Goal: Task Accomplishment & Management: Complete application form

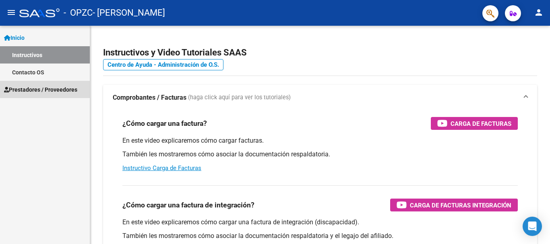
click at [48, 89] on span "Prestadores / Proveedores" at bounding box center [40, 89] width 73 height 9
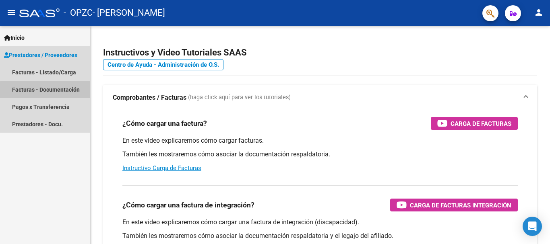
click at [53, 91] on link "Facturas - Documentación" at bounding box center [45, 89] width 90 height 17
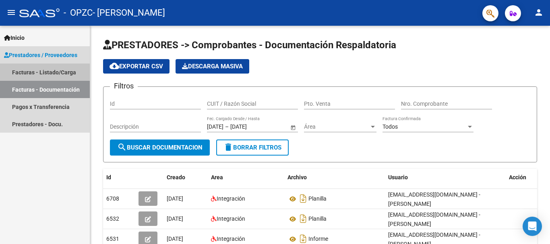
click at [66, 74] on link "Facturas - Listado/Carga" at bounding box center [45, 72] width 90 height 17
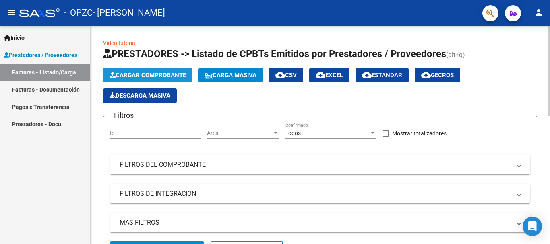
click at [128, 70] on button "Cargar Comprobante" at bounding box center [147, 75] width 89 height 14
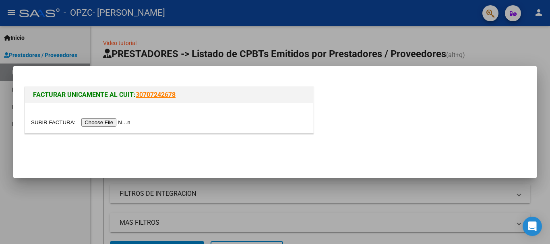
click at [126, 119] on input "file" at bounding box center [82, 122] width 102 height 8
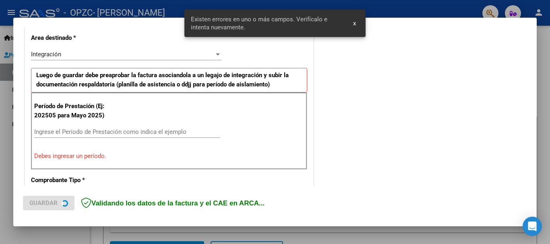
scroll to position [201, 0]
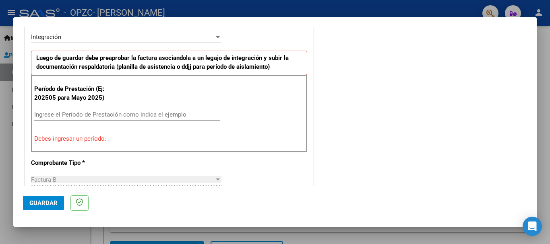
click at [140, 114] on input "Ingrese el Período de Prestación como indica el ejemplo" at bounding box center [127, 114] width 186 height 7
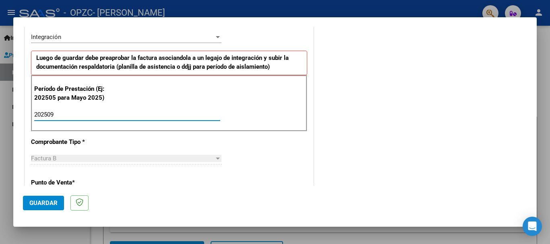
type input "202509"
click at [49, 204] on span "Guardar" at bounding box center [43, 203] width 28 height 7
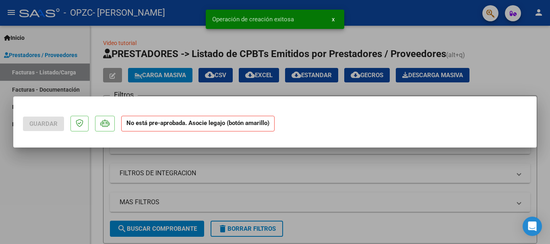
scroll to position [0, 0]
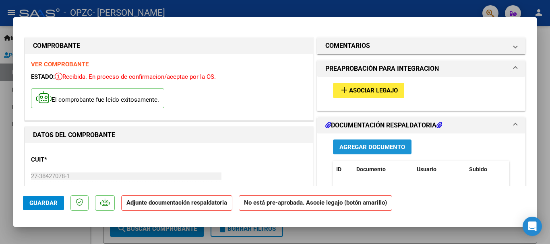
click at [369, 147] on span "Agregar Documento" at bounding box center [372, 147] width 66 height 7
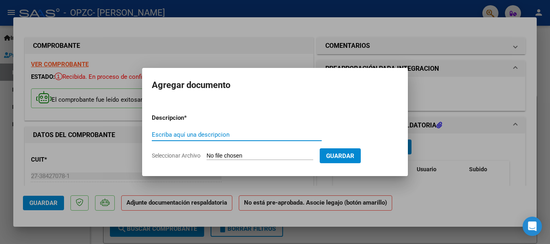
type input "O"
type input "PLANILLA"
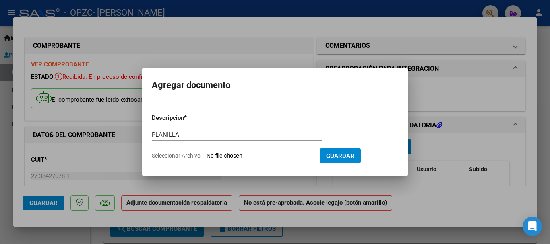
click at [241, 156] on input "Seleccionar Archivo" at bounding box center [260, 157] width 107 height 8
type input "C:\fakepath\[PERSON_NAME] sep.pdf"
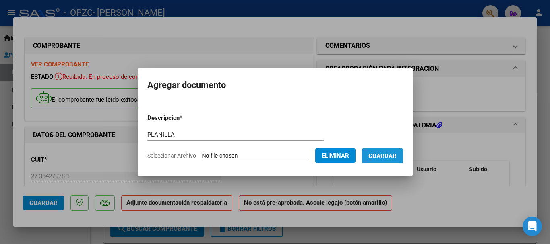
click at [387, 153] on span "Guardar" at bounding box center [382, 156] width 28 height 7
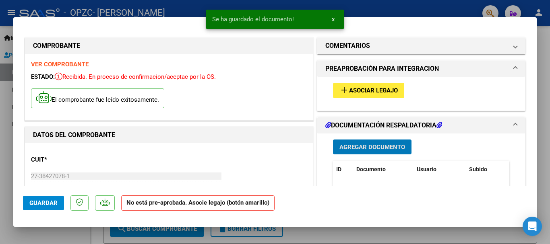
click at [374, 87] on span "Asociar Legajo" at bounding box center [373, 90] width 49 height 7
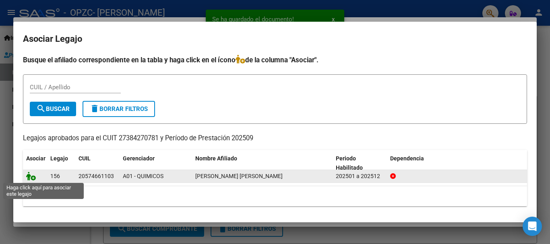
click at [28, 176] on icon at bounding box center [31, 176] width 10 height 9
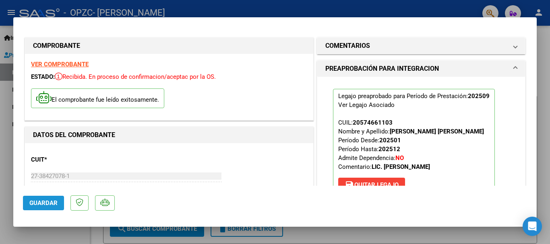
click at [45, 202] on span "Guardar" at bounding box center [43, 203] width 28 height 7
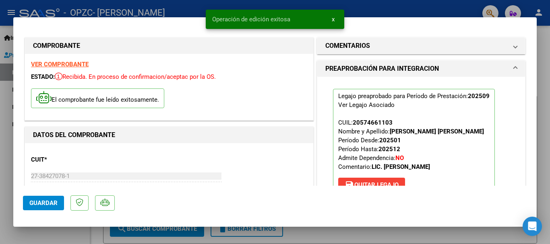
click at [550, 103] on div at bounding box center [275, 122] width 550 height 244
